Goal: Information Seeking & Learning: Learn about a topic

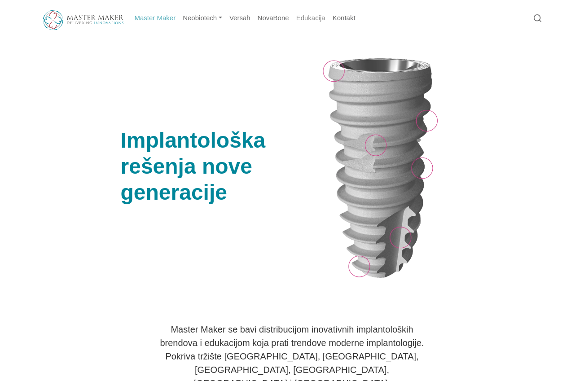
click at [307, 16] on link "Edukacija" at bounding box center [310, 17] width 36 height 17
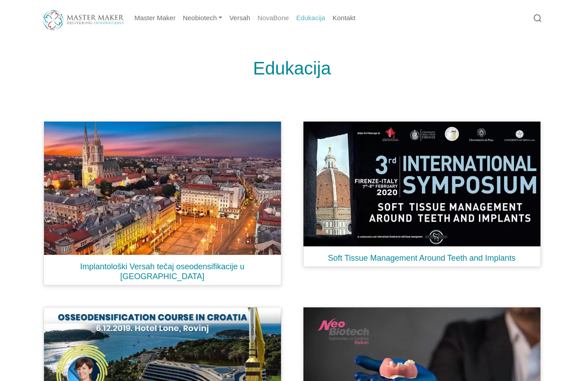
click at [286, 18] on link "NovaBone" at bounding box center [273, 17] width 39 height 17
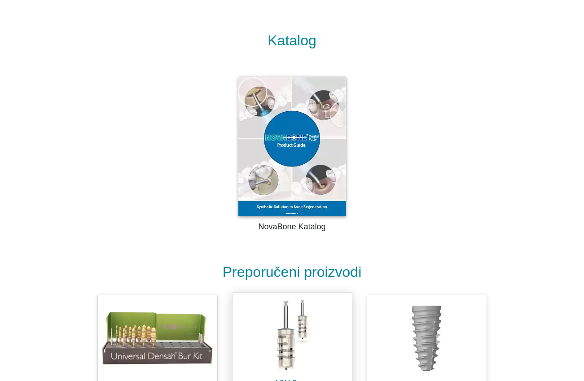
scroll to position [1157, 0]
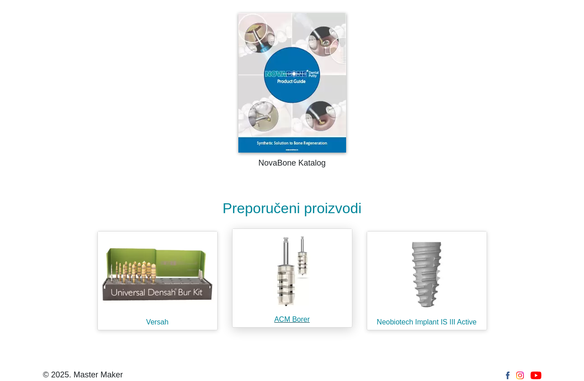
click at [322, 229] on img at bounding box center [291, 272] width 119 height 86
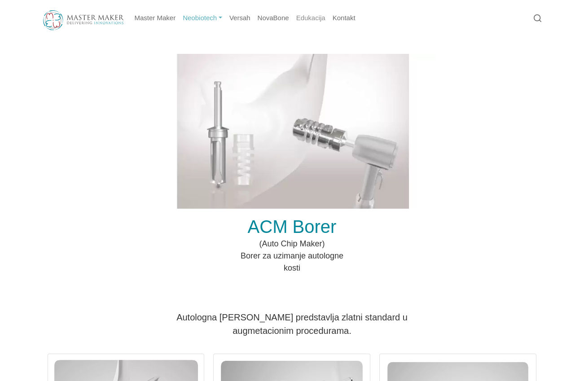
click at [320, 21] on link "Edukacija" at bounding box center [310, 17] width 36 height 17
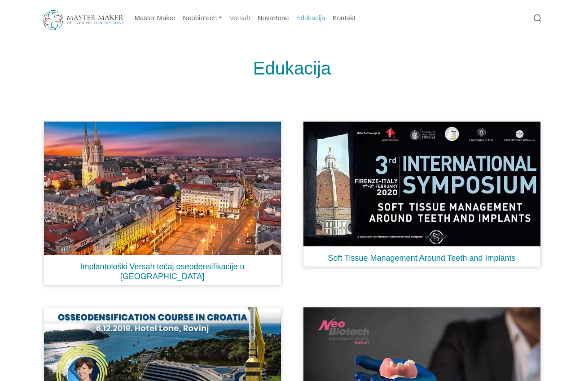
click at [241, 18] on link "Versah" at bounding box center [240, 17] width 28 height 17
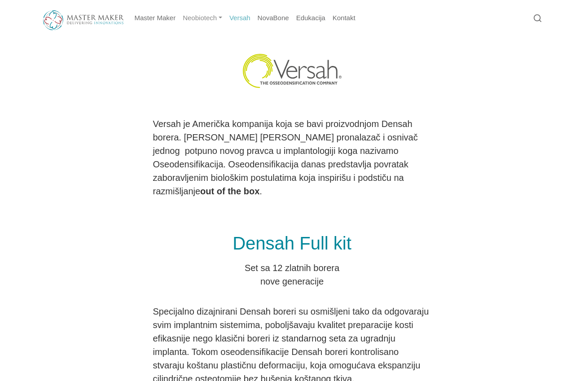
click at [196, 21] on link "Neobiotech" at bounding box center [202, 17] width 47 height 17
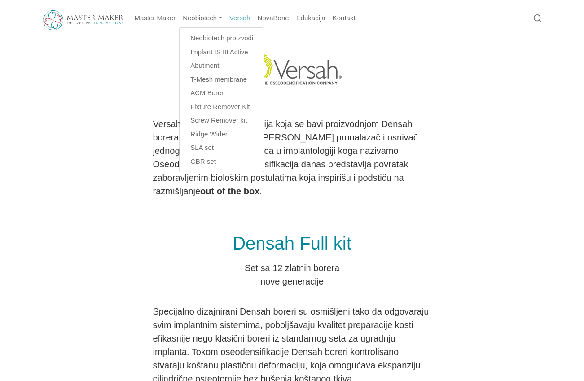
click at [196, 21] on link "Neobiotech" at bounding box center [202, 17] width 47 height 17
